Goal: Task Accomplishment & Management: Manage account settings

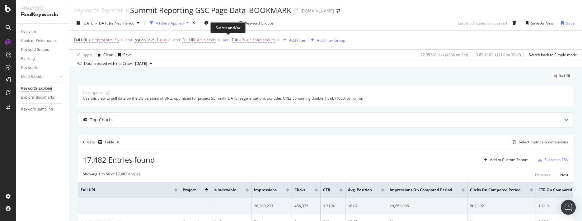
click at [235, 25] on div "and/or" at bounding box center [234, 27] width 12 height 5
click at [228, 24] on span "Segments" at bounding box center [219, 23] width 17 height 5
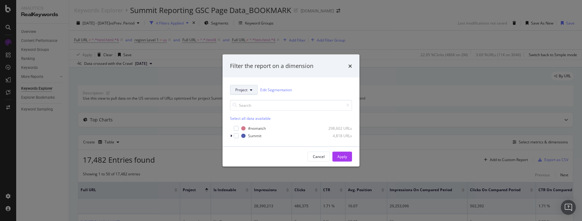
click at [251, 88] on icon "modal" at bounding box center [251, 90] width 2 height 4
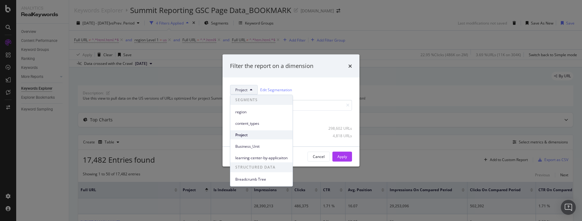
click at [245, 134] on span "Project" at bounding box center [261, 136] width 52 height 6
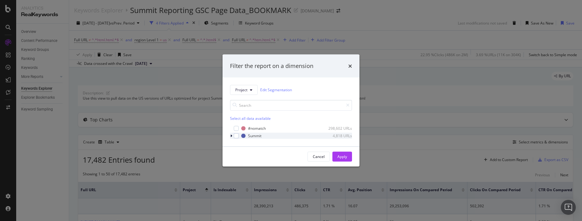
click at [231, 136] on icon "modal" at bounding box center [231, 136] width 2 height 4
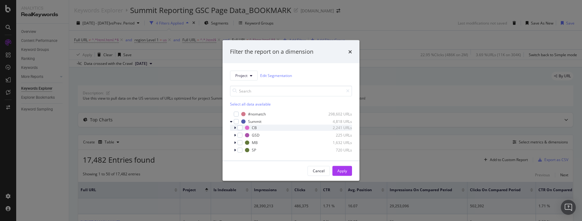
click at [234, 128] on div "modal" at bounding box center [236, 128] width 4 height 6
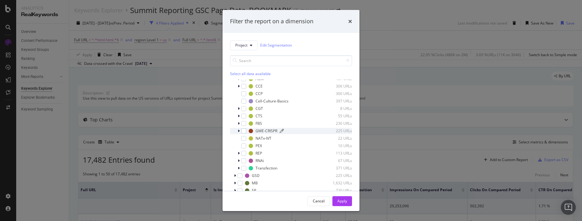
scroll to position [1, 0]
click at [239, 161] on icon "modal" at bounding box center [239, 160] width 2 height 4
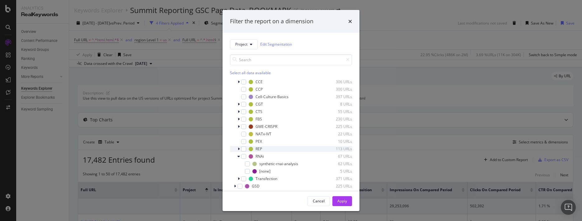
scroll to position [30, 0]
click at [245, 155] on div "modal" at bounding box center [243, 154] width 5 height 5
click at [340, 202] on div "Apply" at bounding box center [342, 201] width 10 height 5
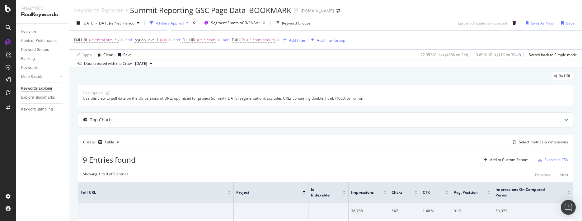
click at [538, 24] on div "Save As New" at bounding box center [542, 23] width 22 height 5
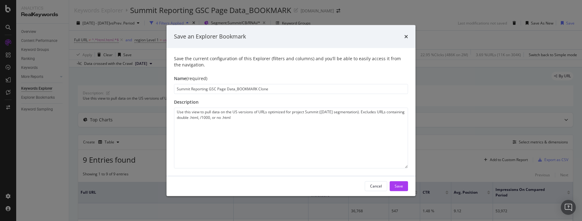
drag, startPoint x: 278, startPoint y: 91, endPoint x: 168, endPoint y: 90, distance: 110.7
click at [168, 90] on div "Save the current configuration of this Explorer (filters and columns) and you’l…" at bounding box center [290, 112] width 249 height 128
type input "Summit Reporting RNAI Page Data_BOOKMARK"
click at [397, 188] on div "Save" at bounding box center [398, 186] width 8 height 5
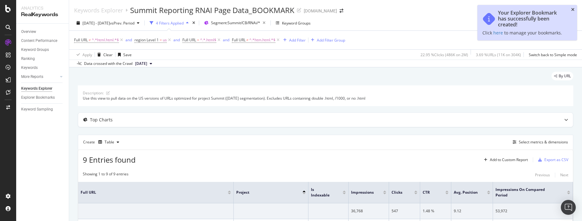
click at [573, 10] on icon "close toast" at bounding box center [572, 9] width 3 height 4
